Goal: Task Accomplishment & Management: Manage account settings

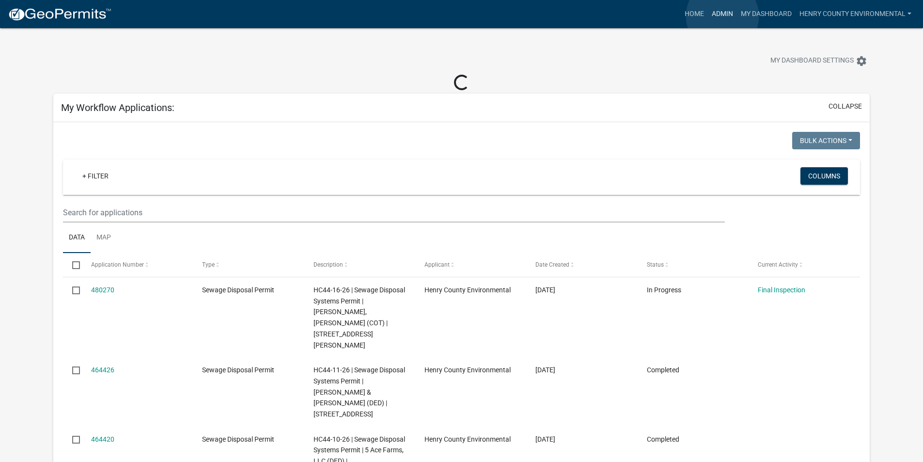
click at [722, 16] on link "Admin" at bounding box center [722, 14] width 29 height 18
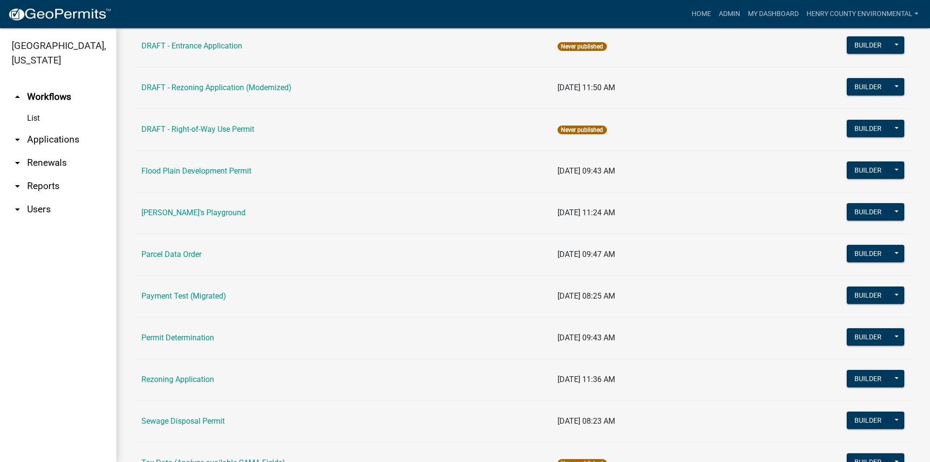
scroll to position [441, 0]
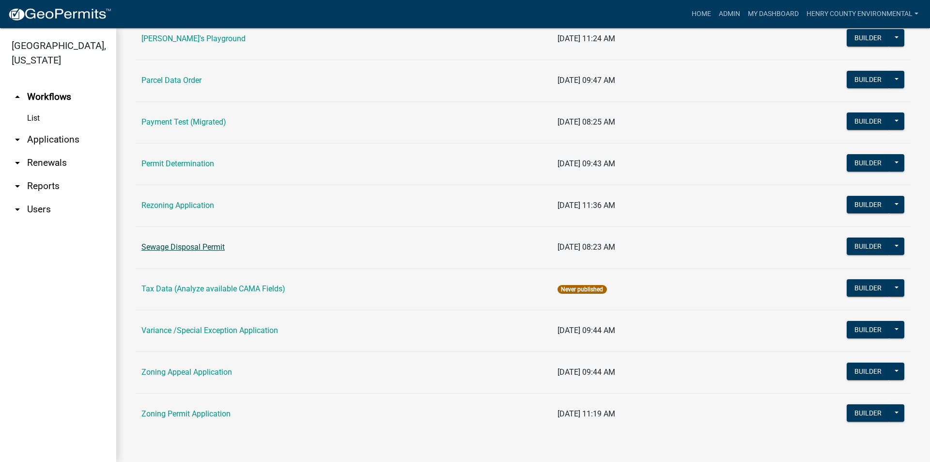
click at [193, 247] on link "Sewage Disposal Permit" at bounding box center [182, 246] width 83 height 9
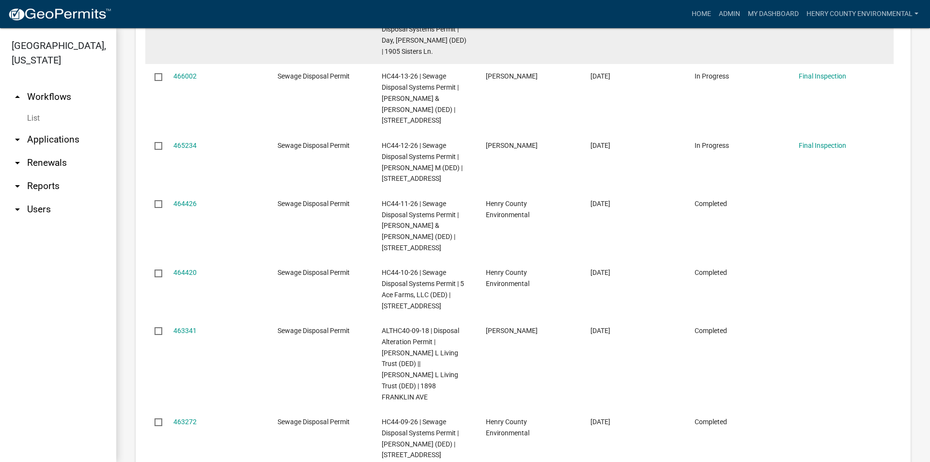
scroll to position [726, 0]
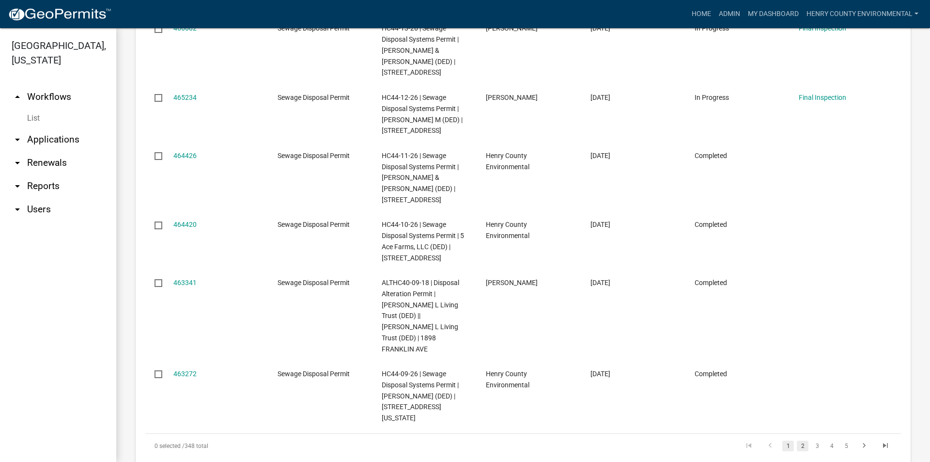
click at [798, 440] on link "2" at bounding box center [803, 445] width 12 height 11
